Goal: Information Seeking & Learning: Learn about a topic

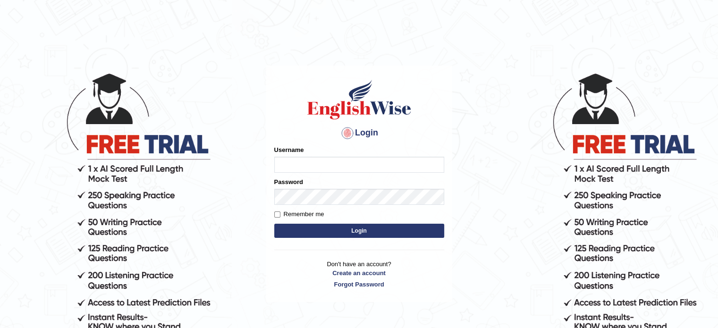
type input "Hitesh13_1"
click at [323, 233] on button "Login" at bounding box center [359, 231] width 170 height 14
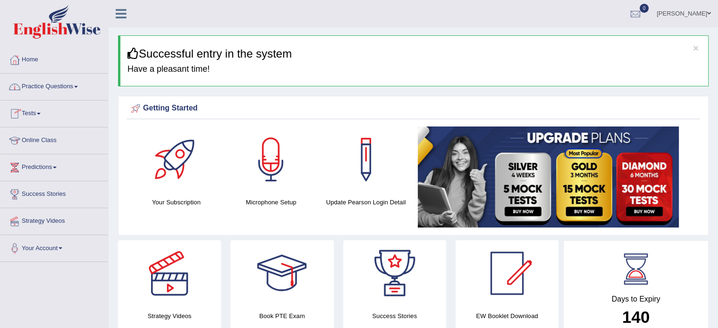
click at [34, 87] on link "Practice Questions" at bounding box center [54, 86] width 108 height 24
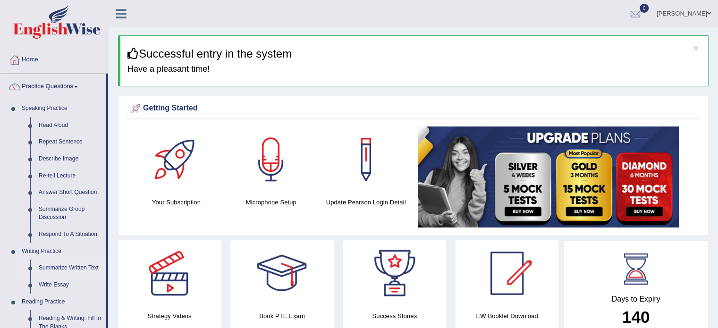
click at [62, 270] on link "Summarize Written Text" at bounding box center [69, 268] width 71 height 17
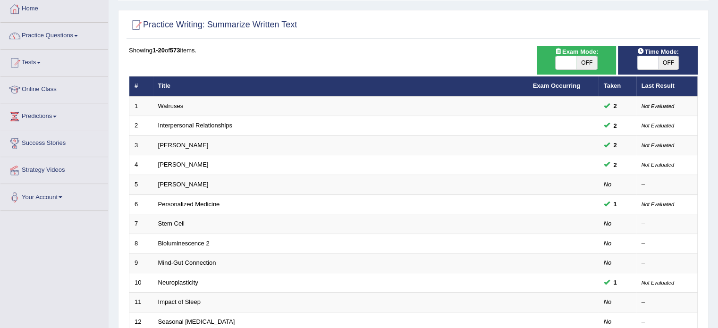
scroll to position [51, 0]
click at [568, 68] on span at bounding box center [566, 62] width 21 height 13
checkbox input "true"
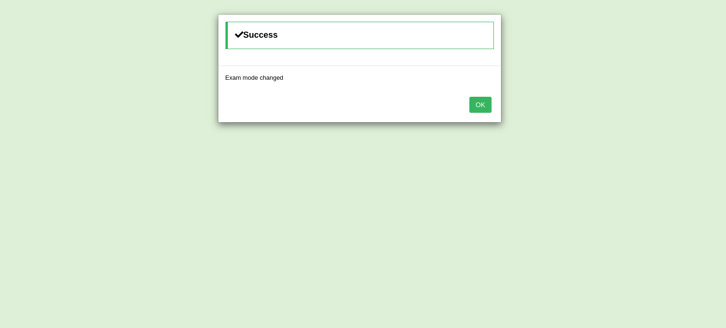
click at [485, 103] on button "OK" at bounding box center [480, 105] width 22 height 16
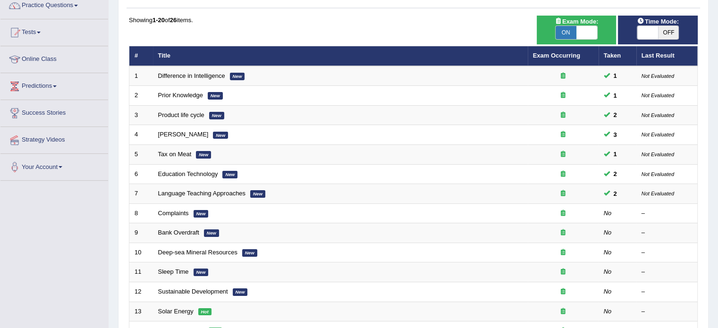
scroll to position [82, 0]
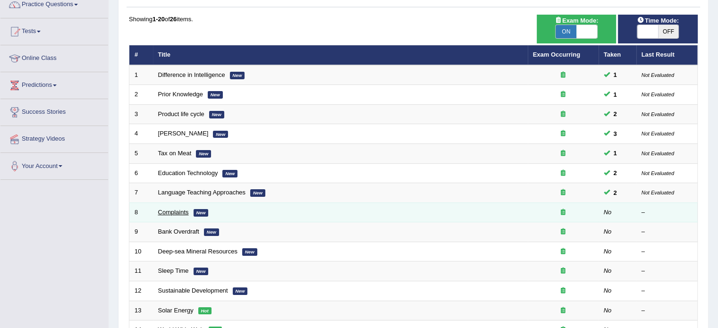
click at [168, 213] on link "Complaints" at bounding box center [173, 212] width 31 height 7
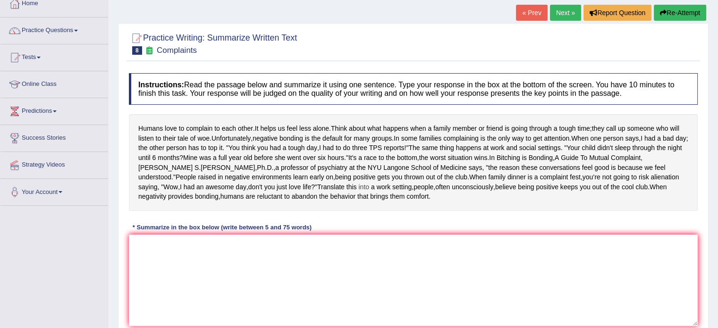
scroll to position [57, 0]
click at [187, 277] on textarea at bounding box center [413, 280] width 569 height 92
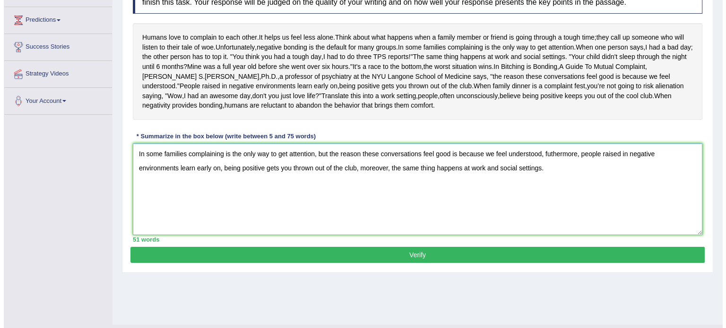
scroll to position [158, 0]
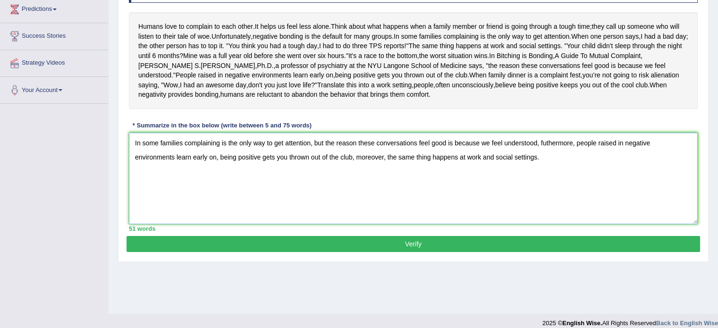
type textarea "In some families complaining is the only way to get attention, but the reason t…"
click at [338, 252] on button "Verify" at bounding box center [414, 244] width 574 height 16
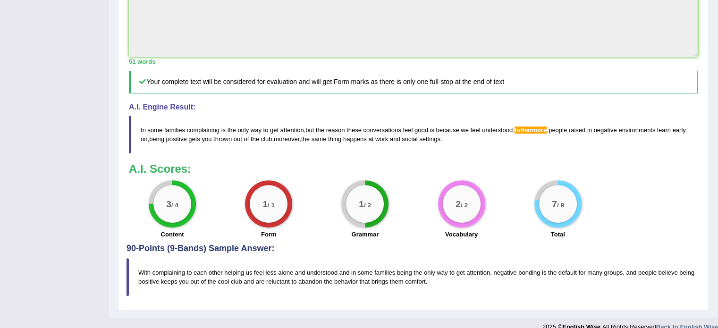
scroll to position [352, 0]
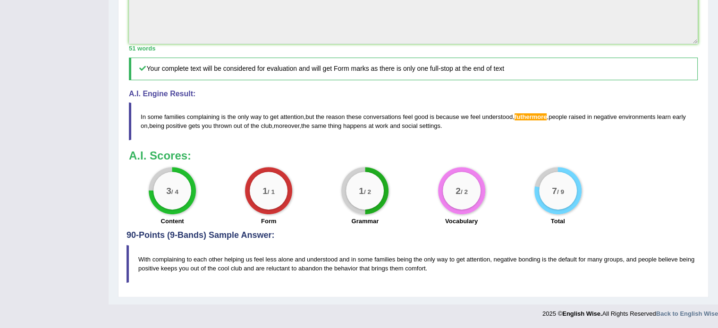
click at [526, 161] on h3 "A.I. Scores:" at bounding box center [413, 156] width 569 height 12
click at [521, 119] on span "futhermore" at bounding box center [531, 116] width 33 height 7
click at [532, 120] on blockquote "In some families complaining is the only way to get attention , but the reason …" at bounding box center [413, 122] width 569 height 38
click at [529, 116] on span "futhermore" at bounding box center [531, 116] width 33 height 7
click at [528, 116] on span "futhermore" at bounding box center [531, 116] width 33 height 7
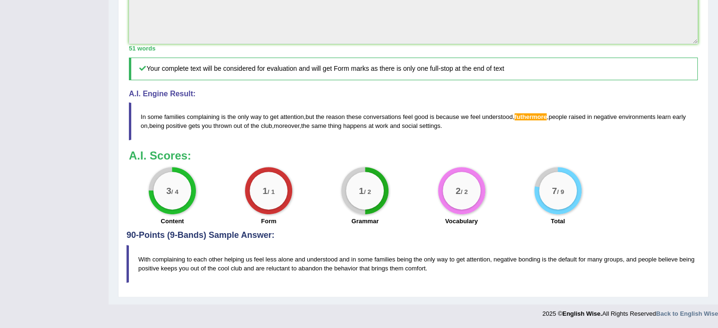
click at [528, 116] on span "futhermore" at bounding box center [531, 116] width 33 height 7
click at [520, 122] on blockquote "In some families complaining is the only way to get attention , but the reason …" at bounding box center [413, 122] width 569 height 38
click at [521, 118] on span "futhermore" at bounding box center [531, 116] width 33 height 7
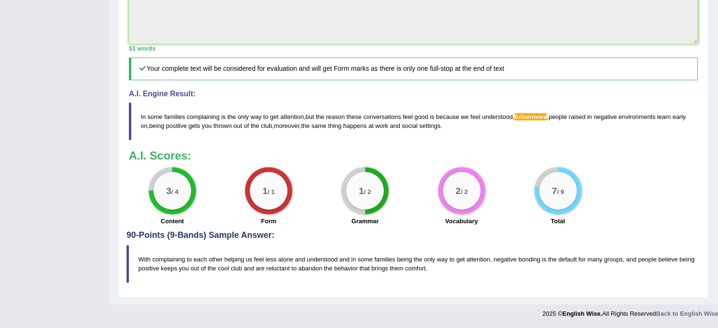
click at [521, 118] on span "futhermore" at bounding box center [531, 116] width 33 height 7
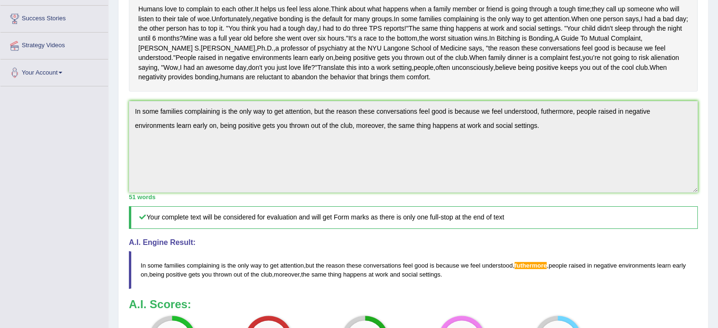
scroll to position [220, 0]
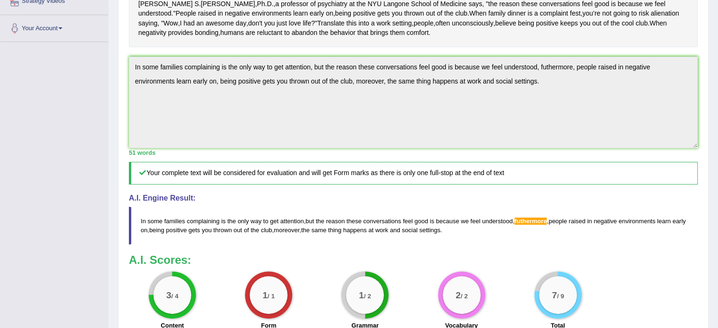
click at [441, 234] on span "settings" at bounding box center [429, 230] width 21 height 7
drag, startPoint x: 459, startPoint y: 260, endPoint x: 399, endPoint y: 250, distance: 60.8
click at [399, 245] on blockquote "In some families complaining is the only way to get attention , but the reason …" at bounding box center [413, 226] width 569 height 38
click at [144, 225] on span "In" at bounding box center [143, 221] width 5 height 7
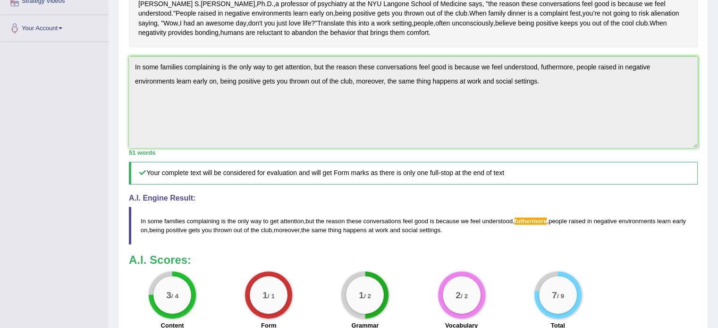
click at [144, 225] on span "In" at bounding box center [143, 221] width 5 height 7
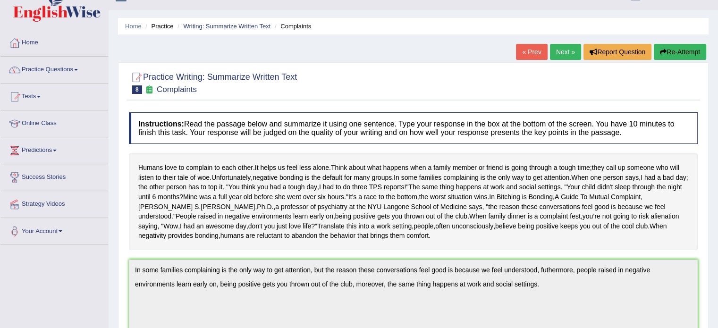
scroll to position [0, 0]
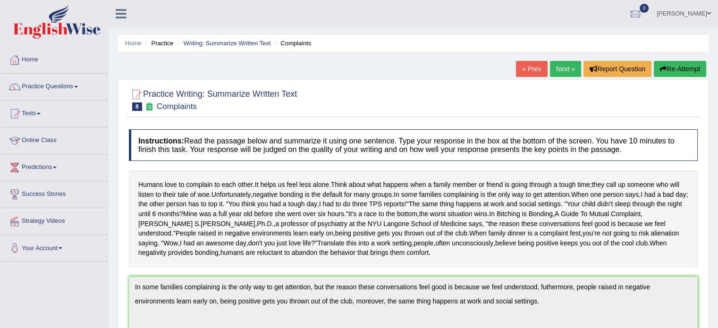
click at [684, 71] on button "Re-Attempt" at bounding box center [680, 69] width 52 height 16
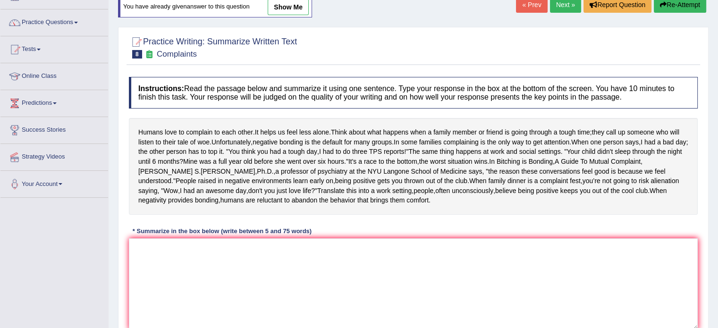
scroll to position [65, 0]
click at [376, 272] on textarea at bounding box center [413, 284] width 569 height 92
paste textarea "In some families complaining is the only way to get attention, but the reason t…"
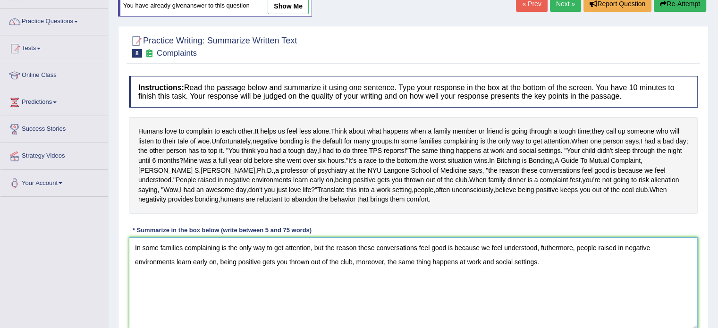
click at [546, 276] on textarea "In some families complaining is the only way to get attention, but the reason t…" at bounding box center [413, 284] width 569 height 92
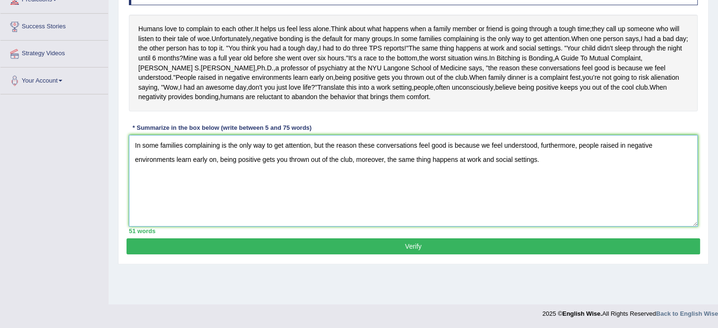
type textarea "In some families complaining is the only way to get attention, but the reason t…"
click at [650, 255] on button "Verify" at bounding box center [414, 247] width 574 height 16
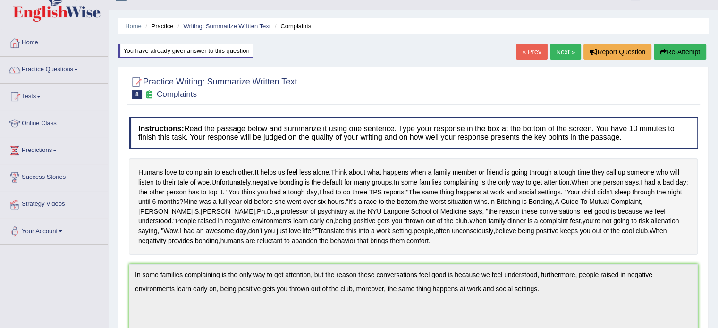
scroll to position [27, 0]
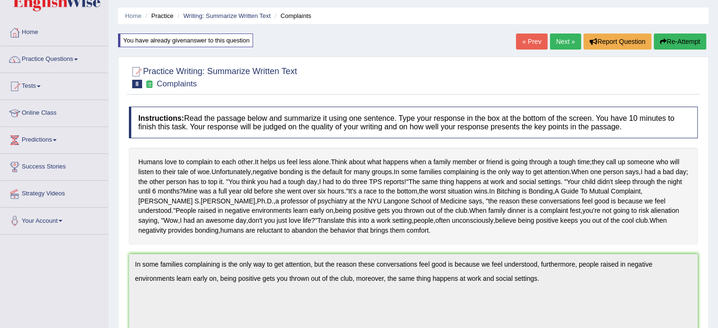
click at [550, 38] on link "Next »" at bounding box center [565, 42] width 31 height 16
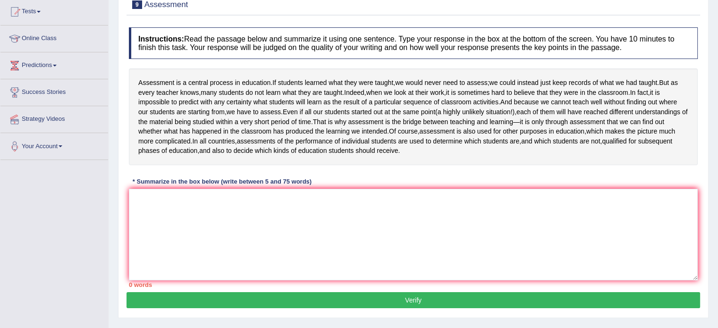
scroll to position [103, 0]
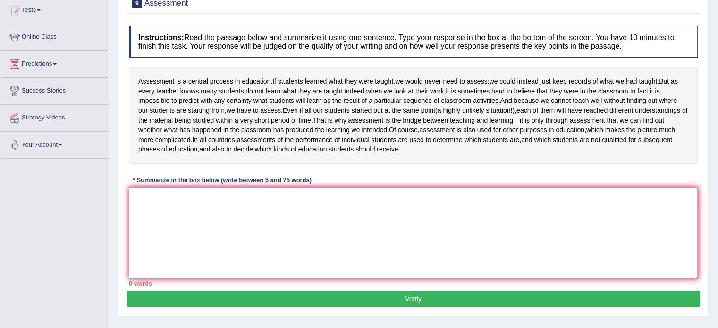
click at [377, 226] on textarea at bounding box center [413, 234] width 569 height 92
type textarea "a"
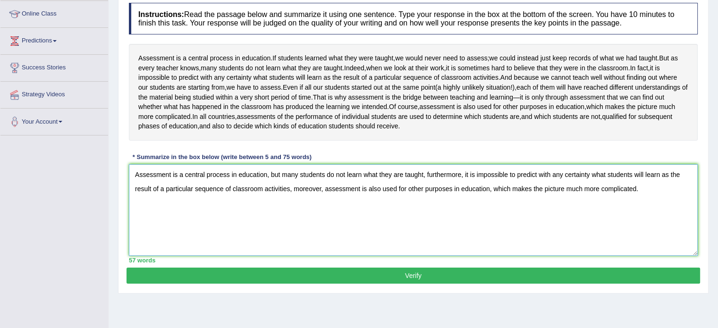
scroll to position [128, 0]
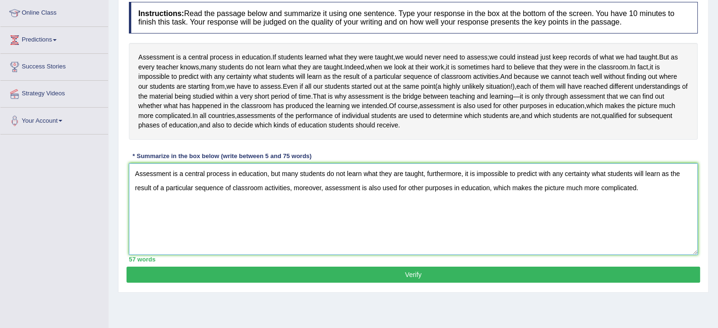
type textarea "Assessment is a central process in education, but many students do not learn wh…"
click at [351, 283] on button "Verify" at bounding box center [414, 275] width 574 height 16
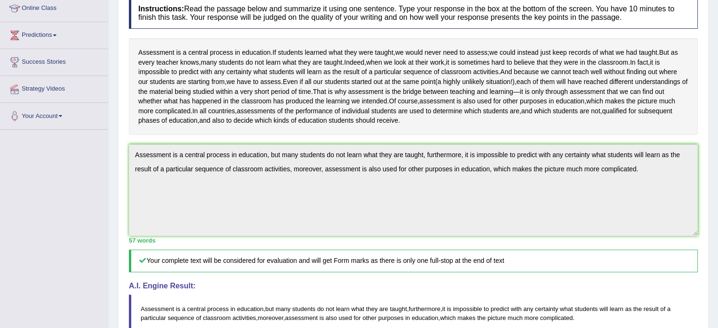
scroll to position [0, 0]
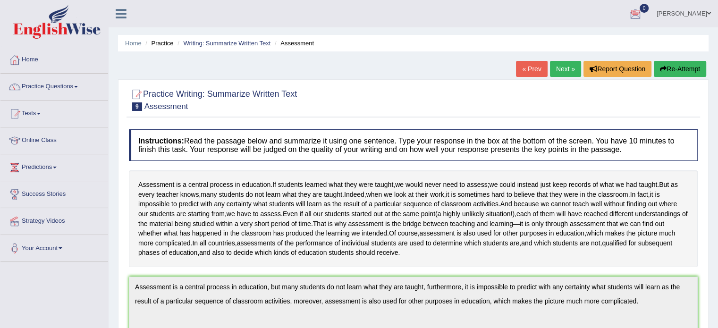
click at [556, 72] on link "Next »" at bounding box center [565, 69] width 31 height 16
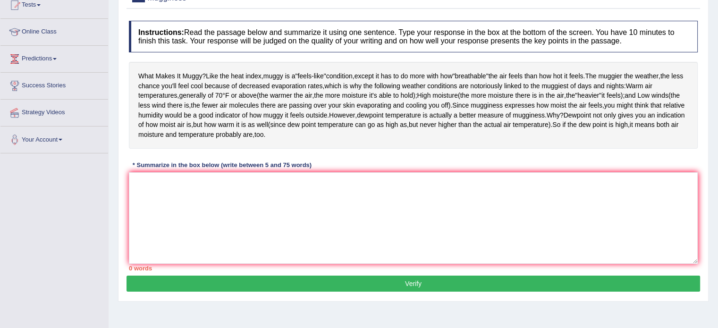
scroll to position [170, 0]
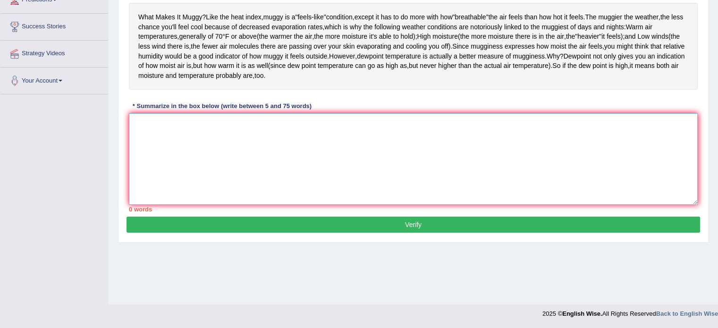
click at [436, 205] on textarea at bounding box center [413, 159] width 569 height 92
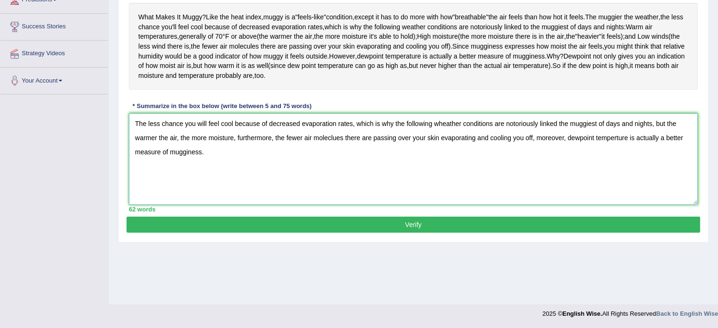
type textarea "The less chance you will feel cool because of decreased evaporation rates, whic…"
click at [404, 233] on button "Verify" at bounding box center [414, 225] width 574 height 16
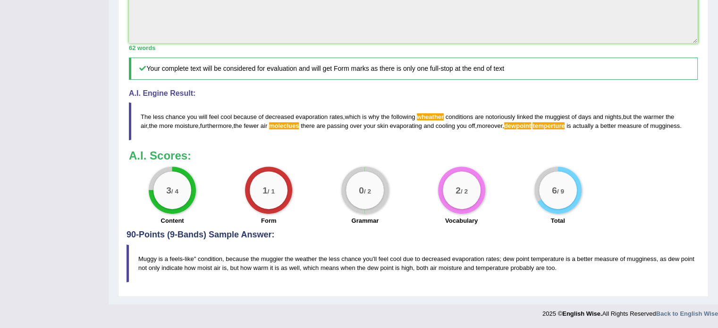
scroll to position [372, 0]
click at [424, 123] on span "and" at bounding box center [429, 125] width 10 height 7
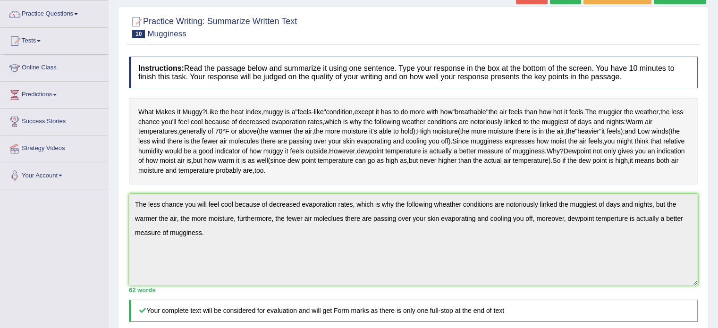
scroll to position [0, 0]
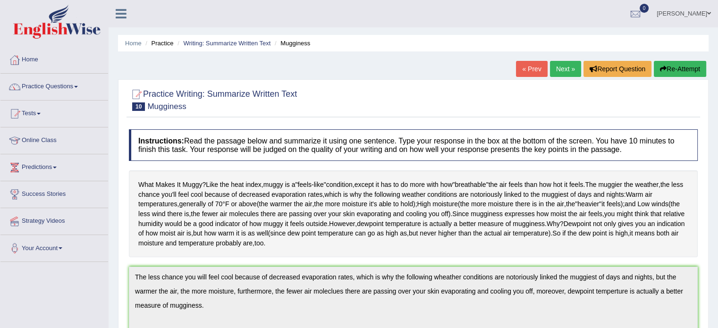
click at [564, 62] on link "Next »" at bounding box center [565, 69] width 31 height 16
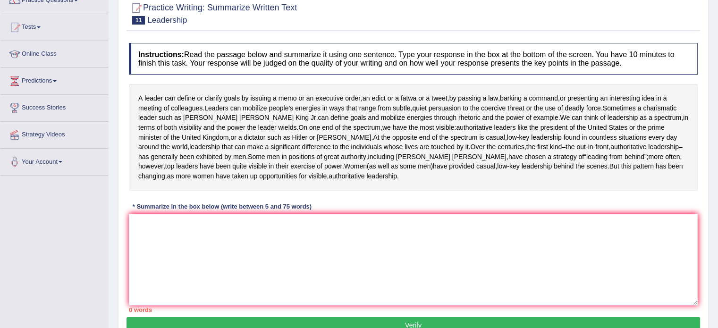
scroll to position [87, 0]
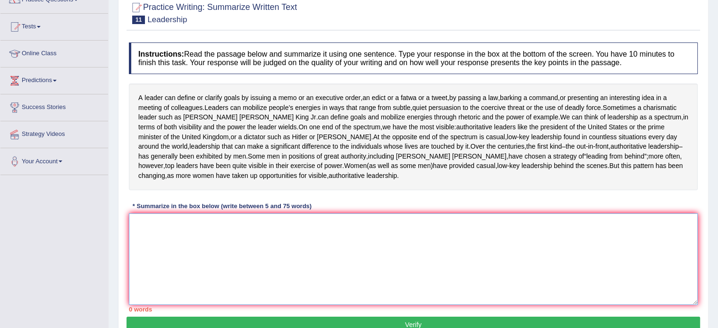
click at [305, 232] on textarea at bounding box center [413, 260] width 569 height 92
type textarea "A"
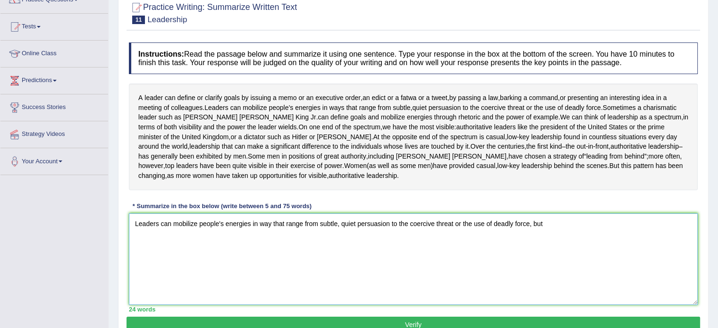
click at [132, 226] on textarea "Leaders can mobilize people's energies in way that range from subtle, quiet per…" at bounding box center [413, 260] width 569 height 92
click at [554, 222] on textarea "A Leaders can mobilize people's energies in way that range from subtle, quiet p…" at bounding box center [413, 260] width 569 height 92
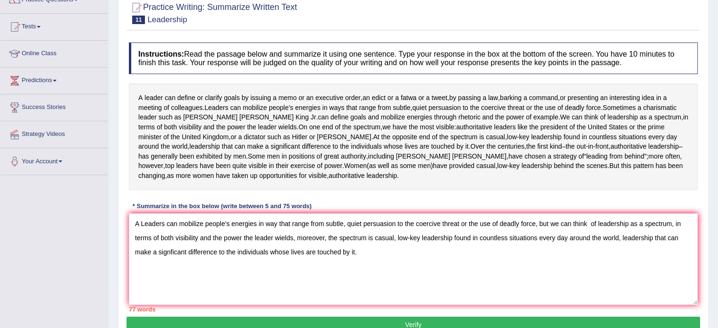
drag, startPoint x: 378, startPoint y: 141, endPoint x: 349, endPoint y: 258, distance: 120.2
click at [349, 258] on div "Instructions: Read the passage below and summarize it using one sentence. Type …" at bounding box center [414, 177] width 574 height 279
drag, startPoint x: 365, startPoint y: 258, endPoint x: 220, endPoint y: 248, distance: 145.3
click at [220, 248] on textarea "A Leaders can mobilize people's energies in way that range from subtle, quiet p…" at bounding box center [413, 260] width 569 height 92
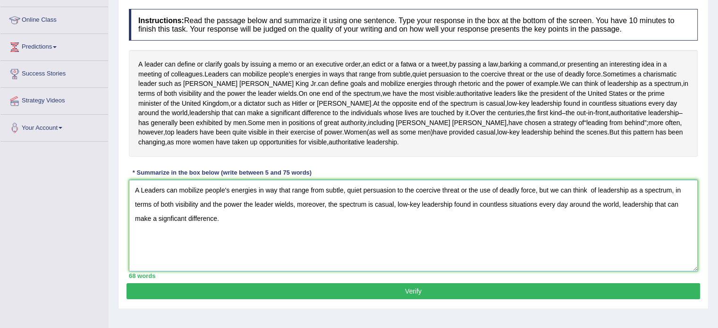
scroll to position [121, 0]
type textarea "A Leaders can mobilize people's energies in way that range from subtle, quiet p…"
click at [269, 288] on button "Verify" at bounding box center [414, 291] width 574 height 16
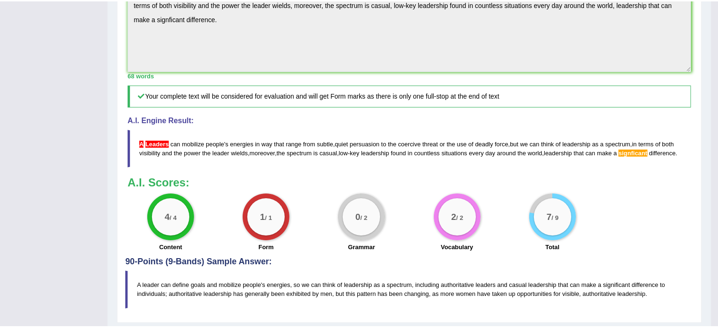
scroll to position [314, 0]
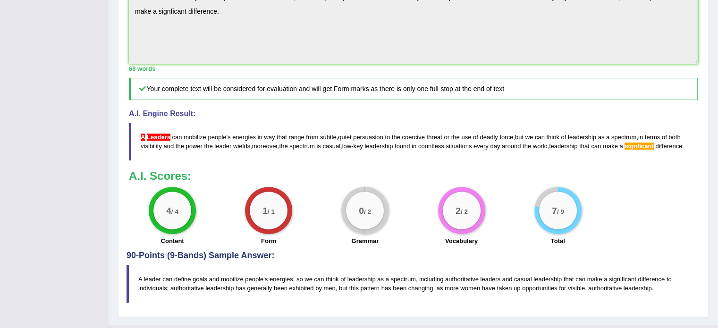
drag, startPoint x: 202, startPoint y: 145, endPoint x: 115, endPoint y: 130, distance: 87.8
click at [115, 130] on div "Home Practice Writing: Summarize Written Text Leadership « Prev Next » Report Q…" at bounding box center [414, 5] width 610 height 639
drag, startPoint x: 138, startPoint y: 133, endPoint x: 164, endPoint y: 146, distance: 29.4
click at [164, 146] on blockquote "A Leaders can mobilize people ' s energies in way that range from subtle , quie…" at bounding box center [413, 142] width 569 height 38
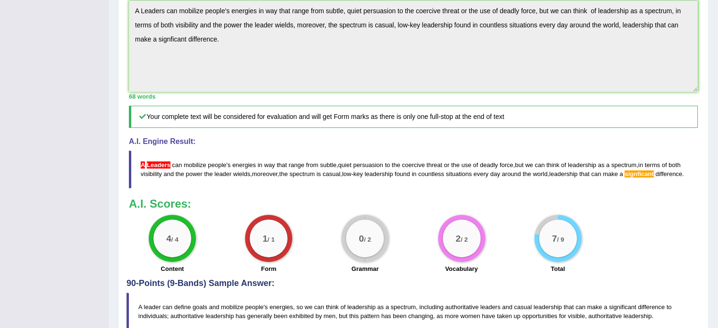
scroll to position [0, 0]
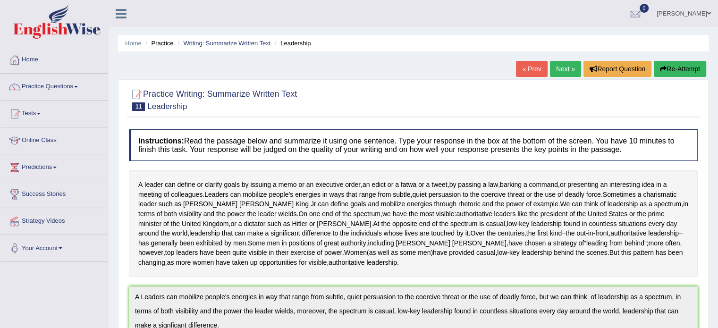
click at [666, 73] on button "Re-Attempt" at bounding box center [680, 69] width 52 height 16
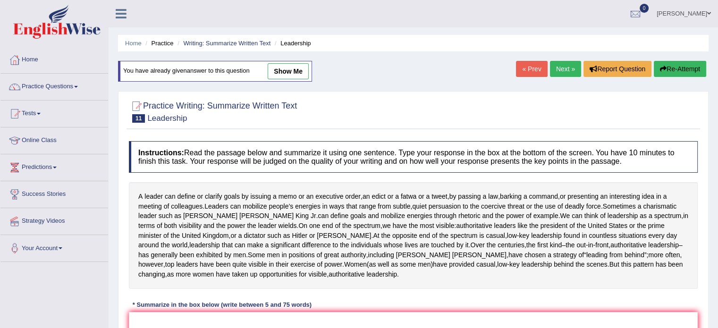
scroll to position [104, 0]
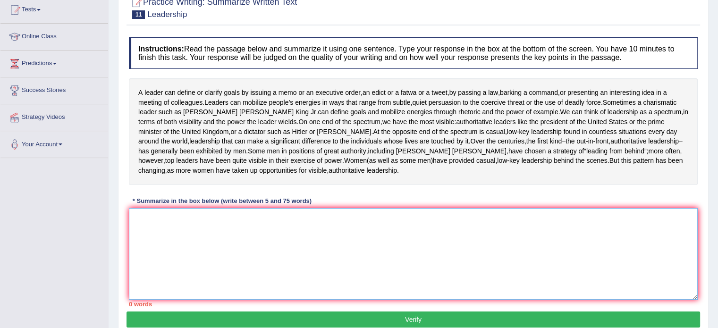
click at [450, 278] on textarea at bounding box center [413, 254] width 569 height 92
paste textarea "A Leaders can mobilize people's energies in way that range from subtle, quiet p…"
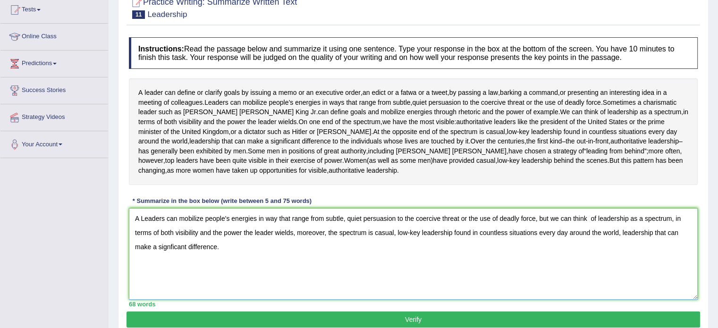
click at [144, 217] on textarea "A Leaders can mobilize people's energies in way that range from subtle, quiet p…" at bounding box center [413, 254] width 569 height 92
click at [170, 247] on textarea "A leaders can mobilize people's energies in way that range from subtle, quiet p…" at bounding box center [413, 254] width 569 height 92
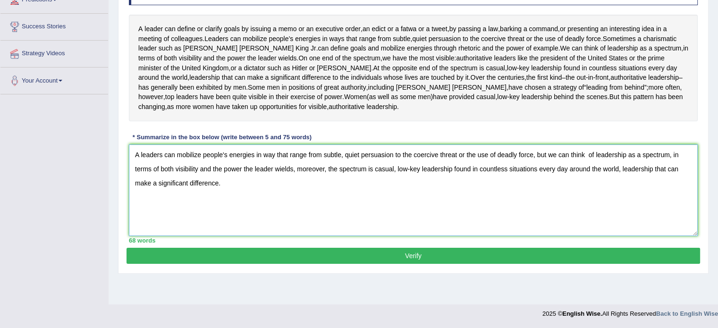
scroll to position [136, 0]
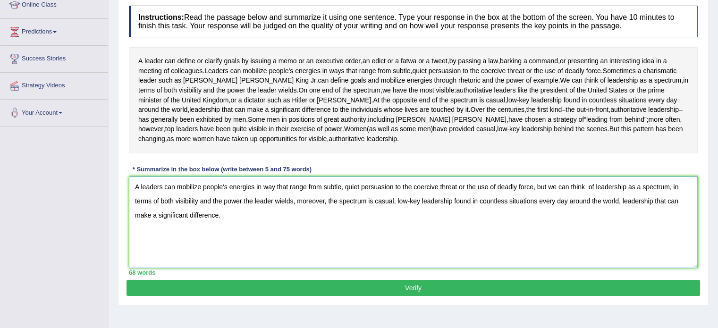
type textarea "A leaders can mobilize people's energies in way that range from subtle, quiet p…"
click at [316, 295] on div "Practice Writing: Summarize Written Text 11 Leadership Instructions: Read the p…" at bounding box center [413, 131] width 591 height 350
click at [317, 294] on button "Verify" at bounding box center [414, 288] width 574 height 16
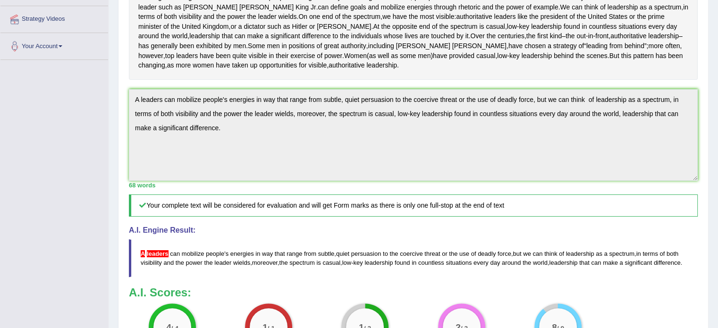
scroll to position [0, 0]
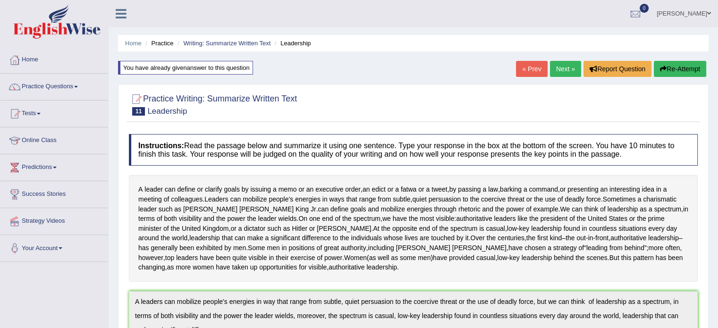
click at [561, 71] on link "Next »" at bounding box center [565, 69] width 31 height 16
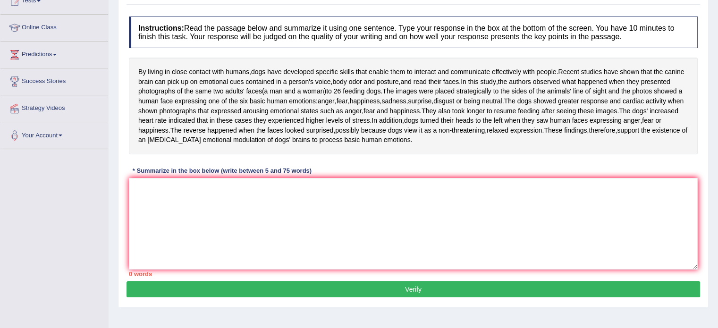
scroll to position [113, 0]
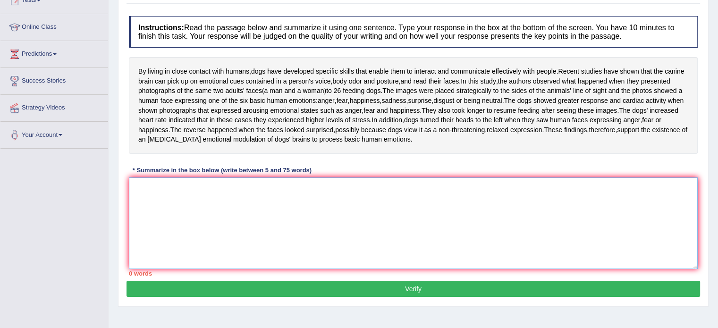
drag, startPoint x: 273, startPoint y: 240, endPoint x: 179, endPoint y: 181, distance: 111.0
click at [179, 181] on textarea at bounding box center [413, 224] width 569 height 92
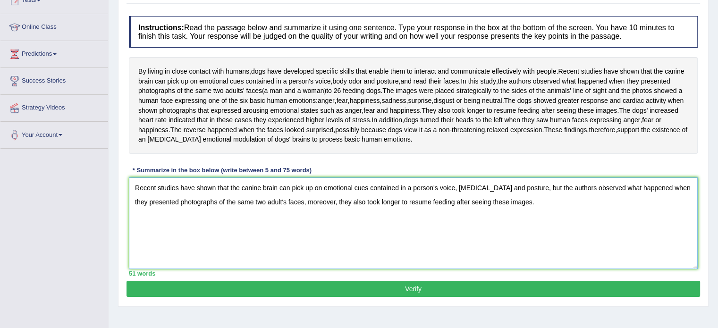
type textarea "Recent studies have shown that the canine brain can pick up on emotional cues c…"
click at [310, 287] on button "Verify" at bounding box center [414, 289] width 574 height 16
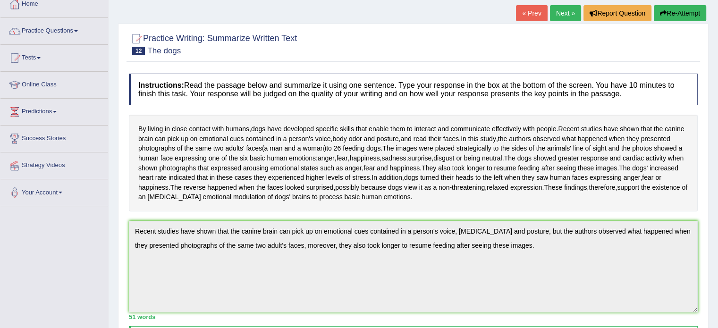
scroll to position [0, 0]
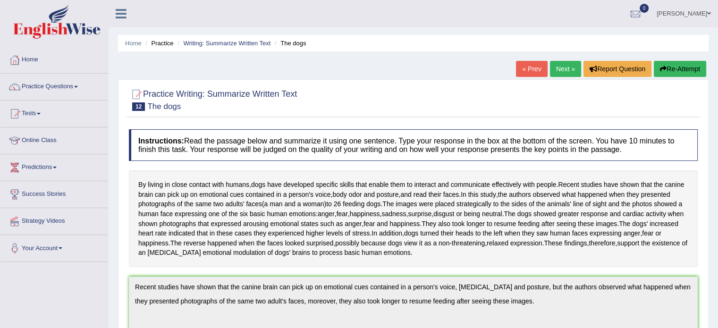
click at [557, 69] on link "Next »" at bounding box center [565, 69] width 31 height 16
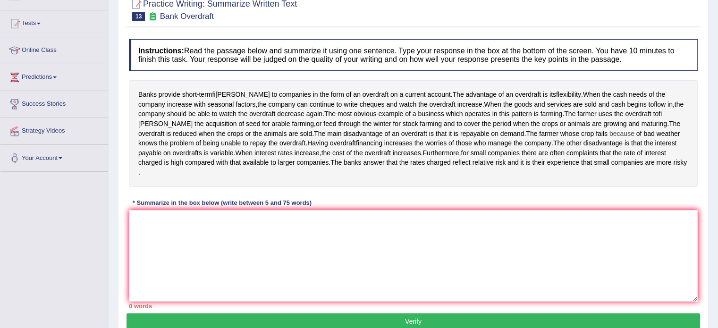
scroll to position [91, 0]
click at [334, 266] on textarea at bounding box center [413, 256] width 569 height 92
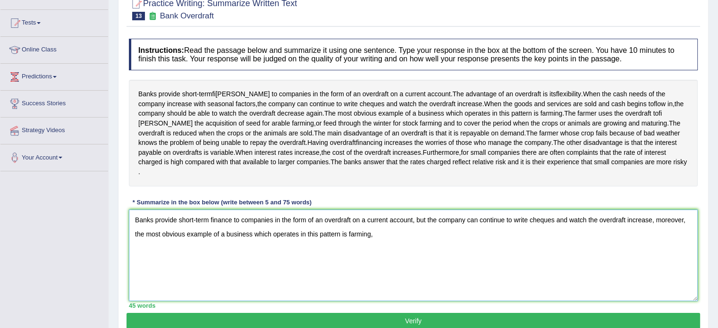
click at [681, 234] on textarea "Banks provide short-term finance to companies in the form of an overdraft on a …" at bounding box center [413, 256] width 569 height 92
click at [412, 246] on textarea "Banks provide short-term finance to companies in the form of an overdraft on a …" at bounding box center [413, 256] width 569 height 92
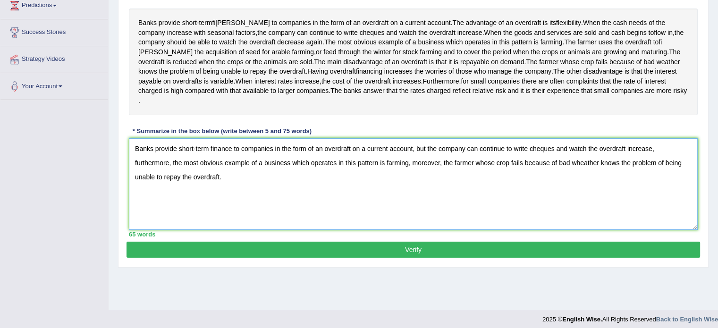
scroll to position [162, 0]
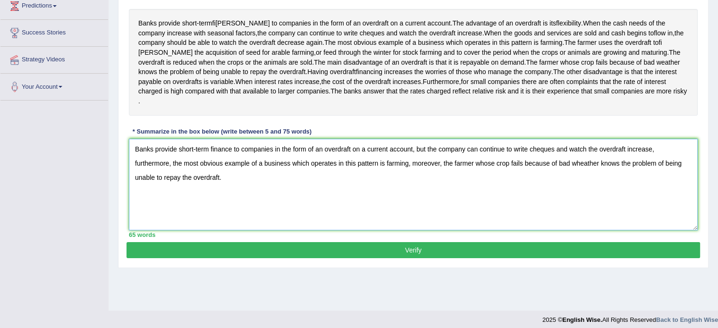
type textarea "Banks provide short-term finance to companies in the form of an overdraft on a …"
click at [297, 253] on button "Verify" at bounding box center [414, 250] width 574 height 16
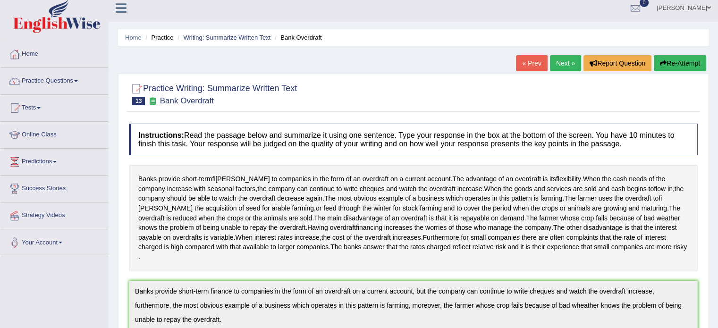
scroll to position [0, 0]
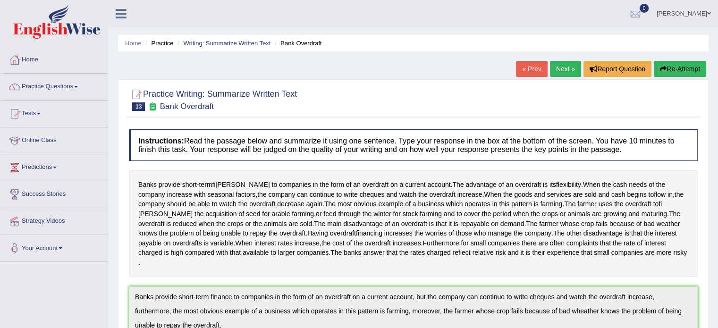
click at [563, 70] on link "Next »" at bounding box center [565, 69] width 31 height 16
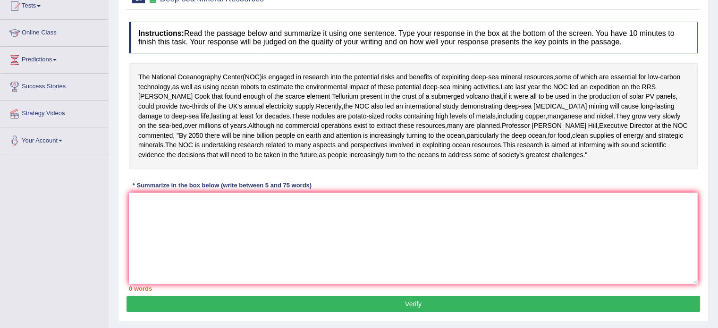
scroll to position [108, 0]
click at [285, 256] on textarea at bounding box center [413, 239] width 569 height 92
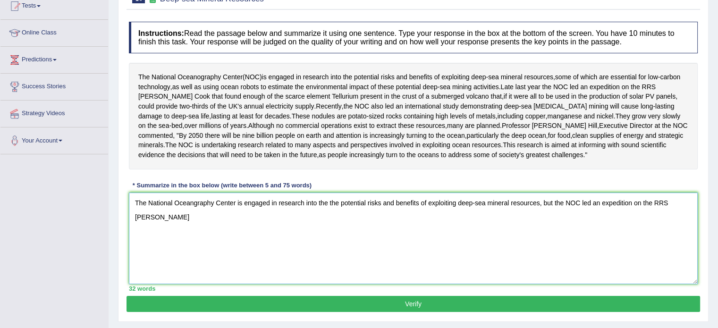
type textarea "The National Oceangraphy Center is engaged in research into the the potential r…"
